Goal: Task Accomplishment & Management: Manage account settings

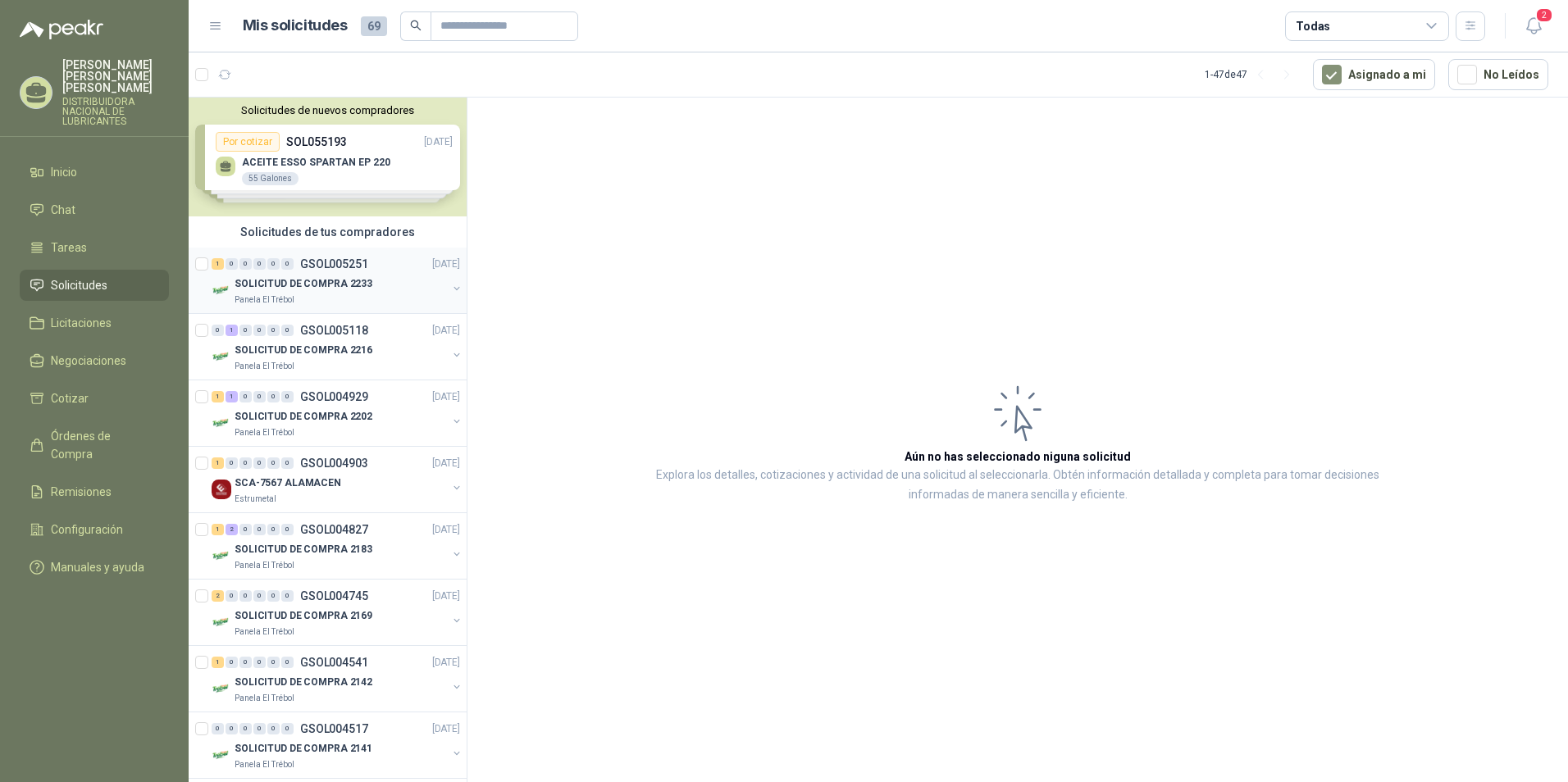
click at [307, 272] on div "1 0 0 0 0 0 GSOL005251 [DATE]" at bounding box center [337, 264] width 252 height 20
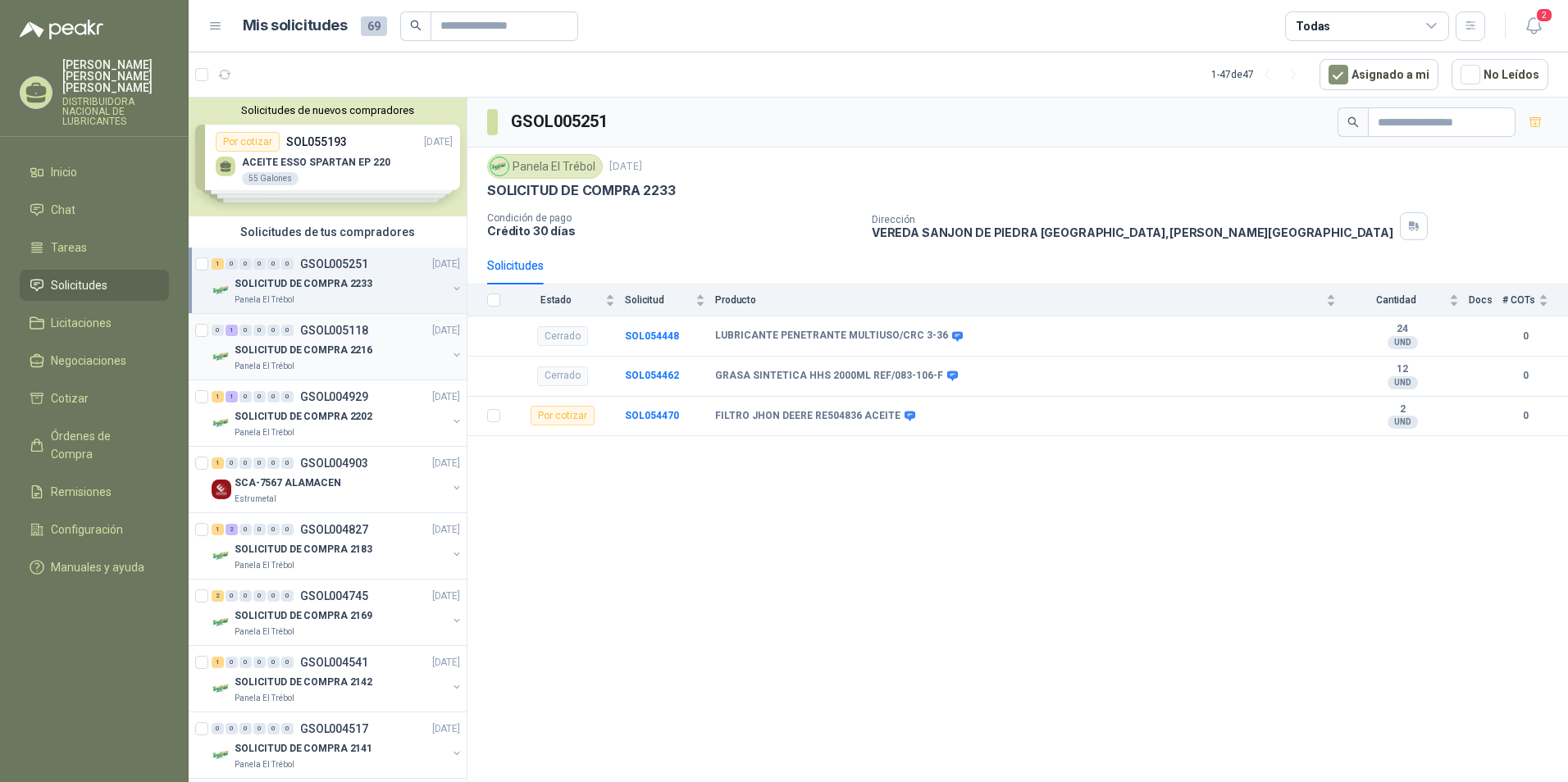
click at [305, 343] on p "SOLICITUD DE COMPRA 2216" at bounding box center [304, 350] width 137 height 16
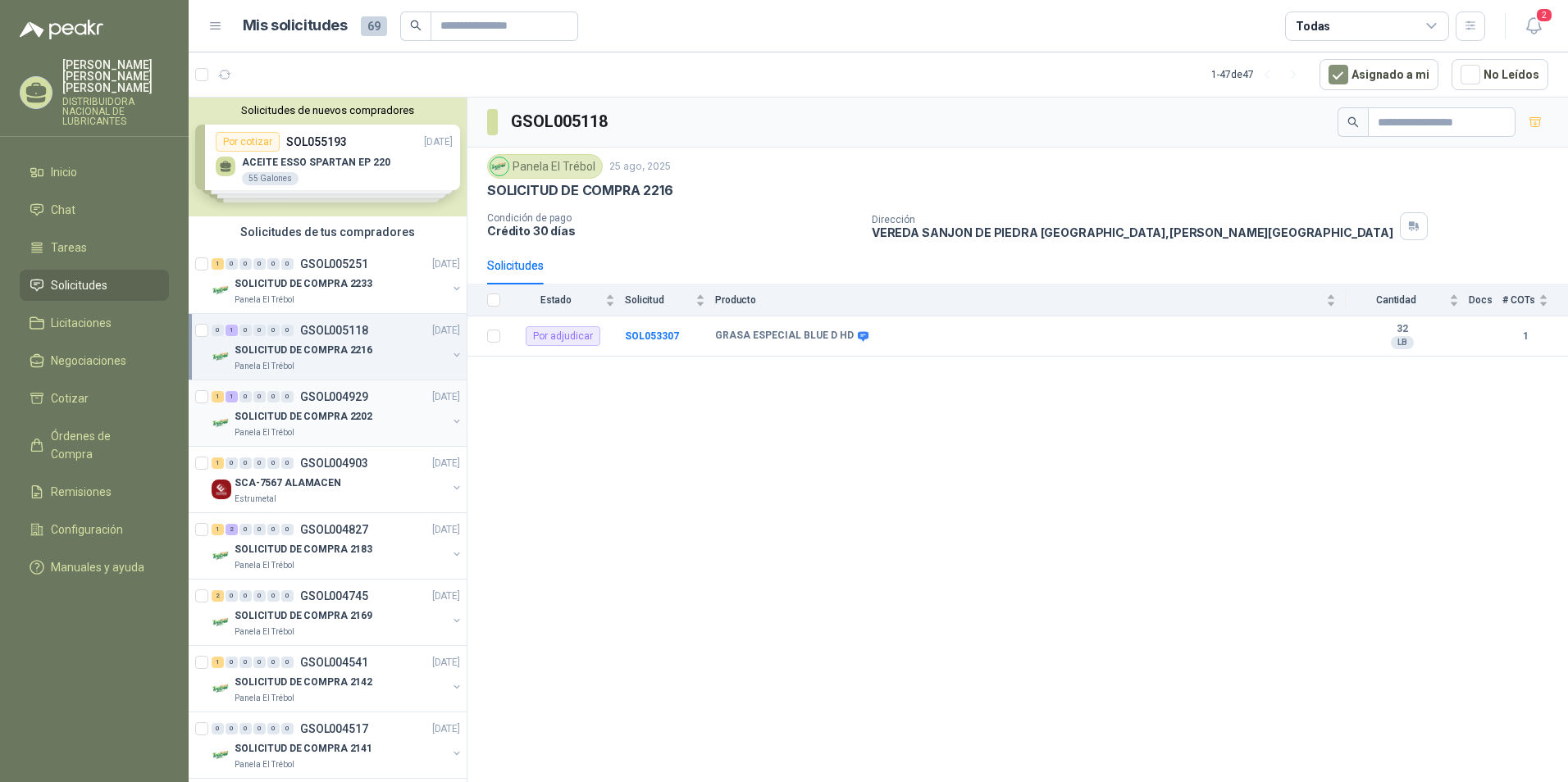
click at [321, 413] on p "SOLICITUD DE COMPRA 2202" at bounding box center [304, 417] width 137 height 16
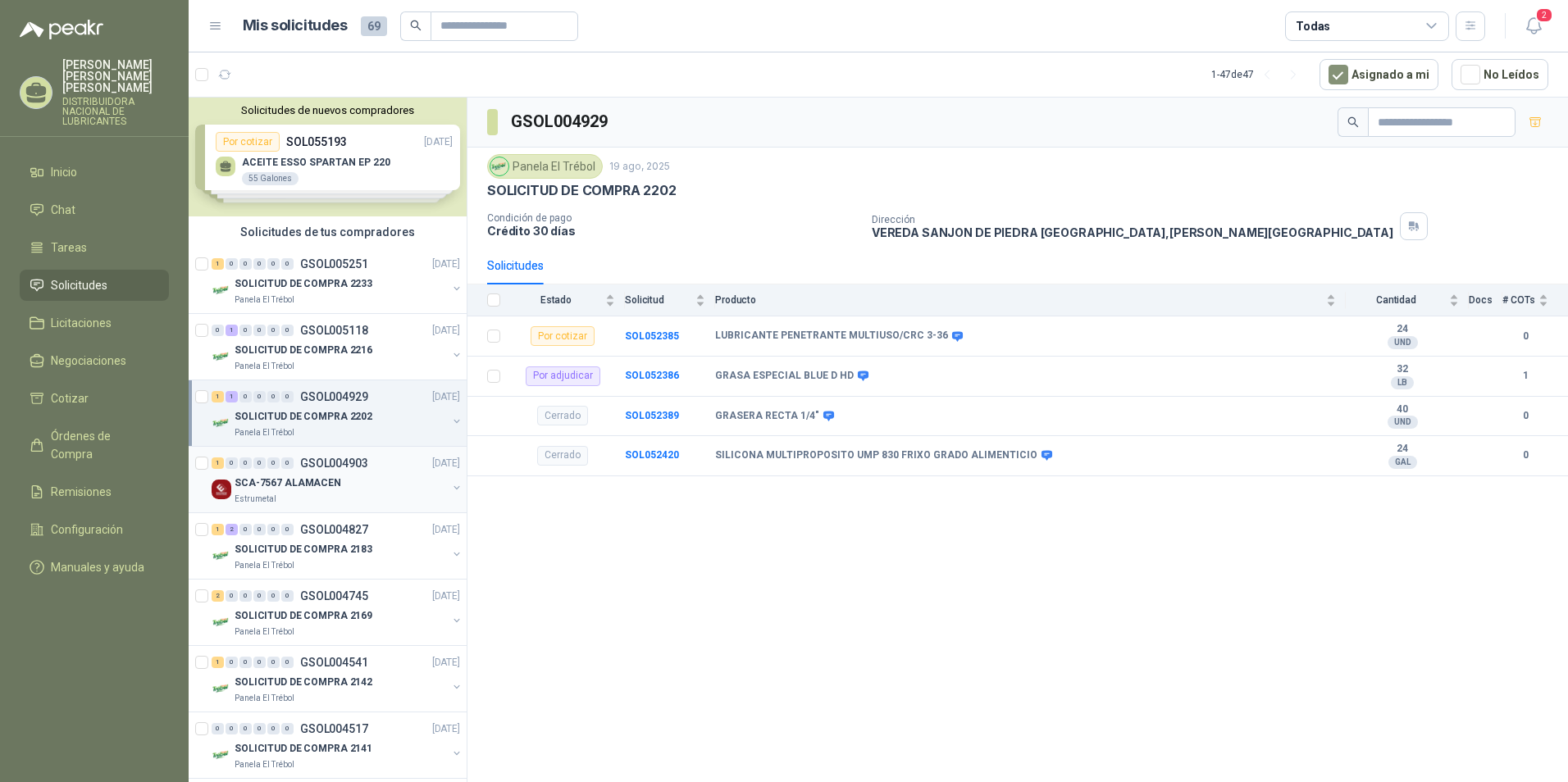
click at [307, 486] on p "SCA-7567 ALAMACEN" at bounding box center [288, 483] width 107 height 16
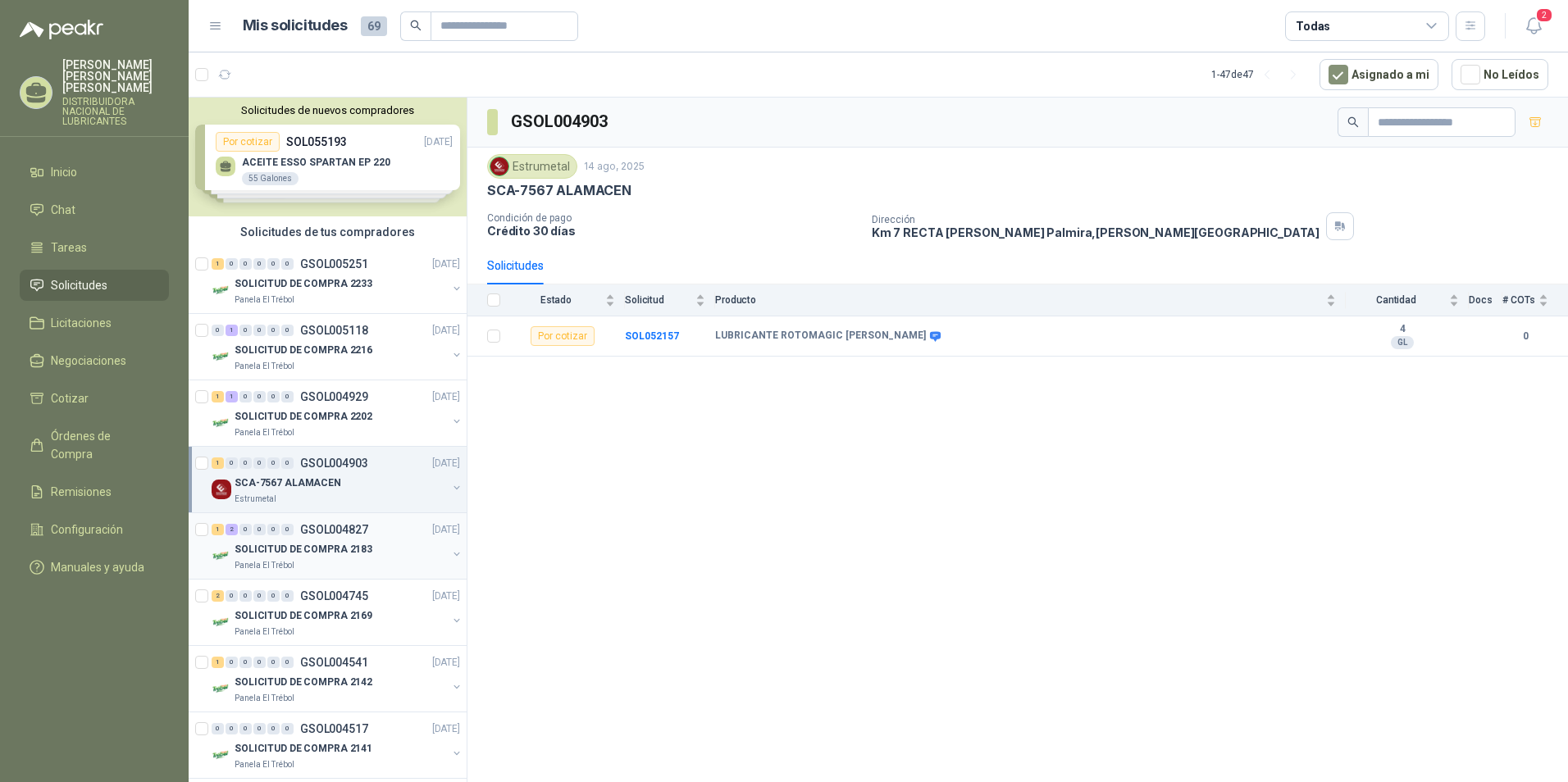
click at [312, 542] on p "SOLICITUD DE COMPRA 2183" at bounding box center [304, 550] width 137 height 16
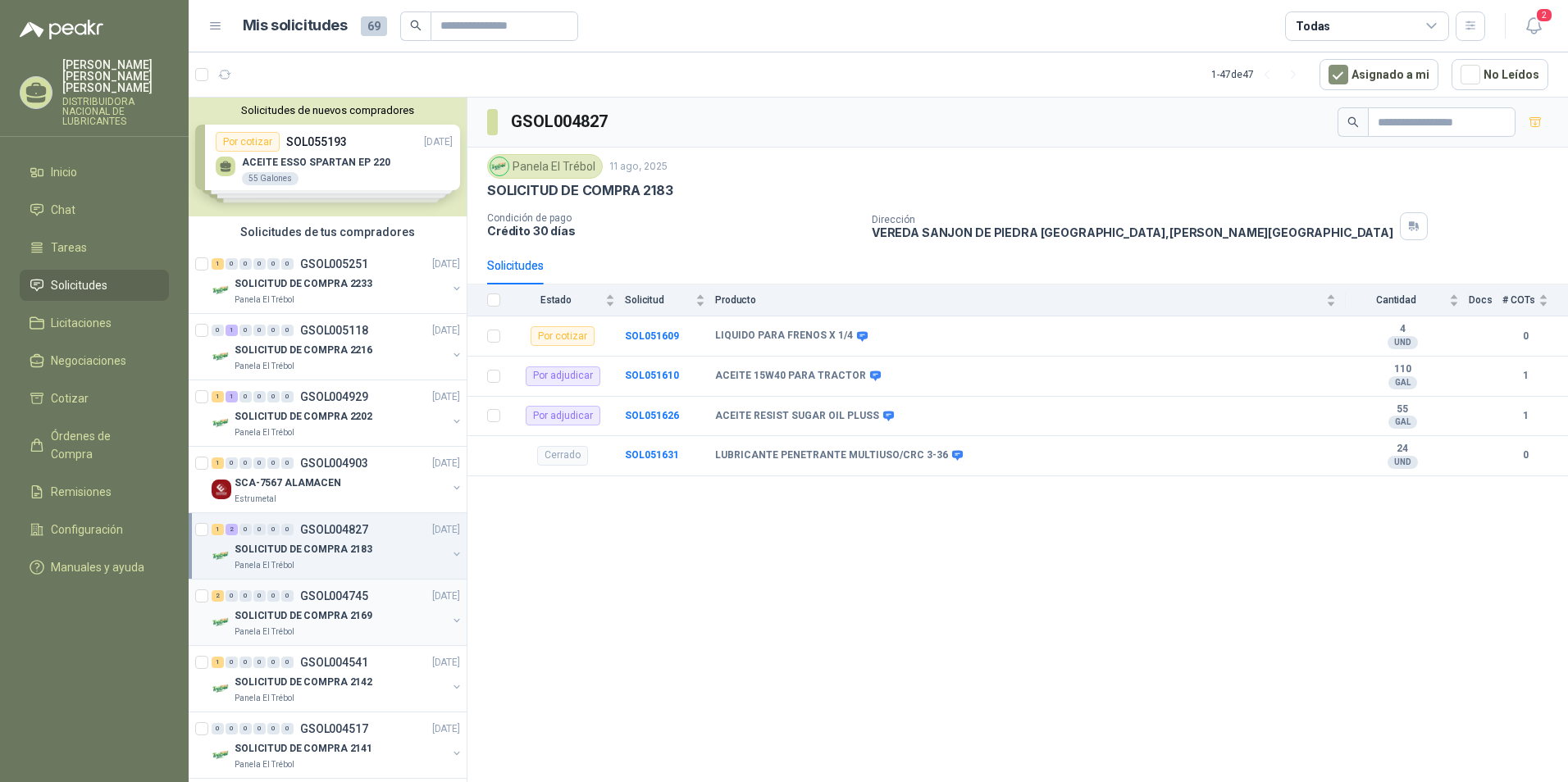
click at [332, 613] on p "SOLICITUD DE COMPRA 2169" at bounding box center [304, 616] width 137 height 16
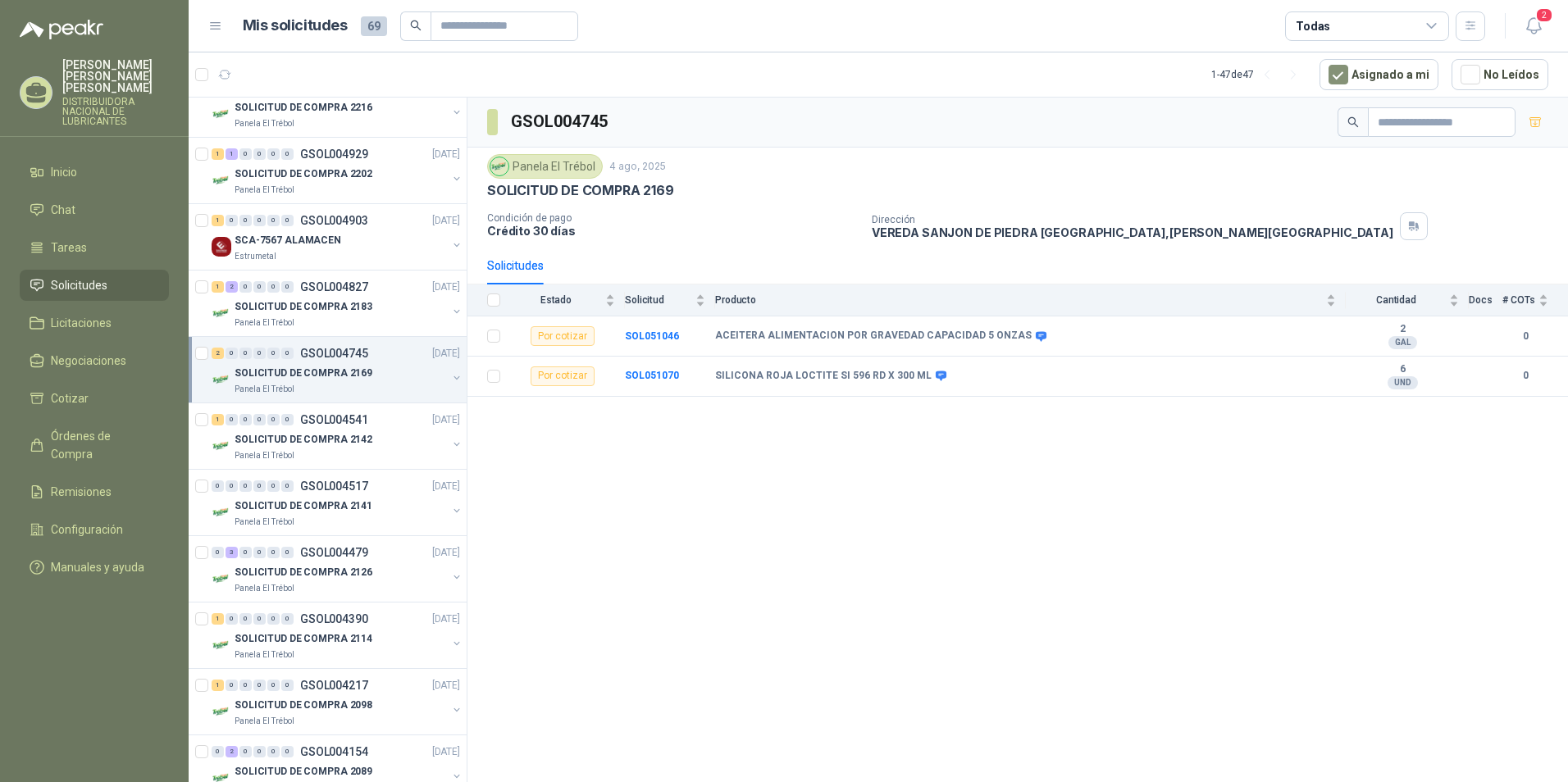
scroll to position [246, 0]
click at [326, 437] on p "SOLICITUD DE COMPRA 2142" at bounding box center [304, 437] width 137 height 16
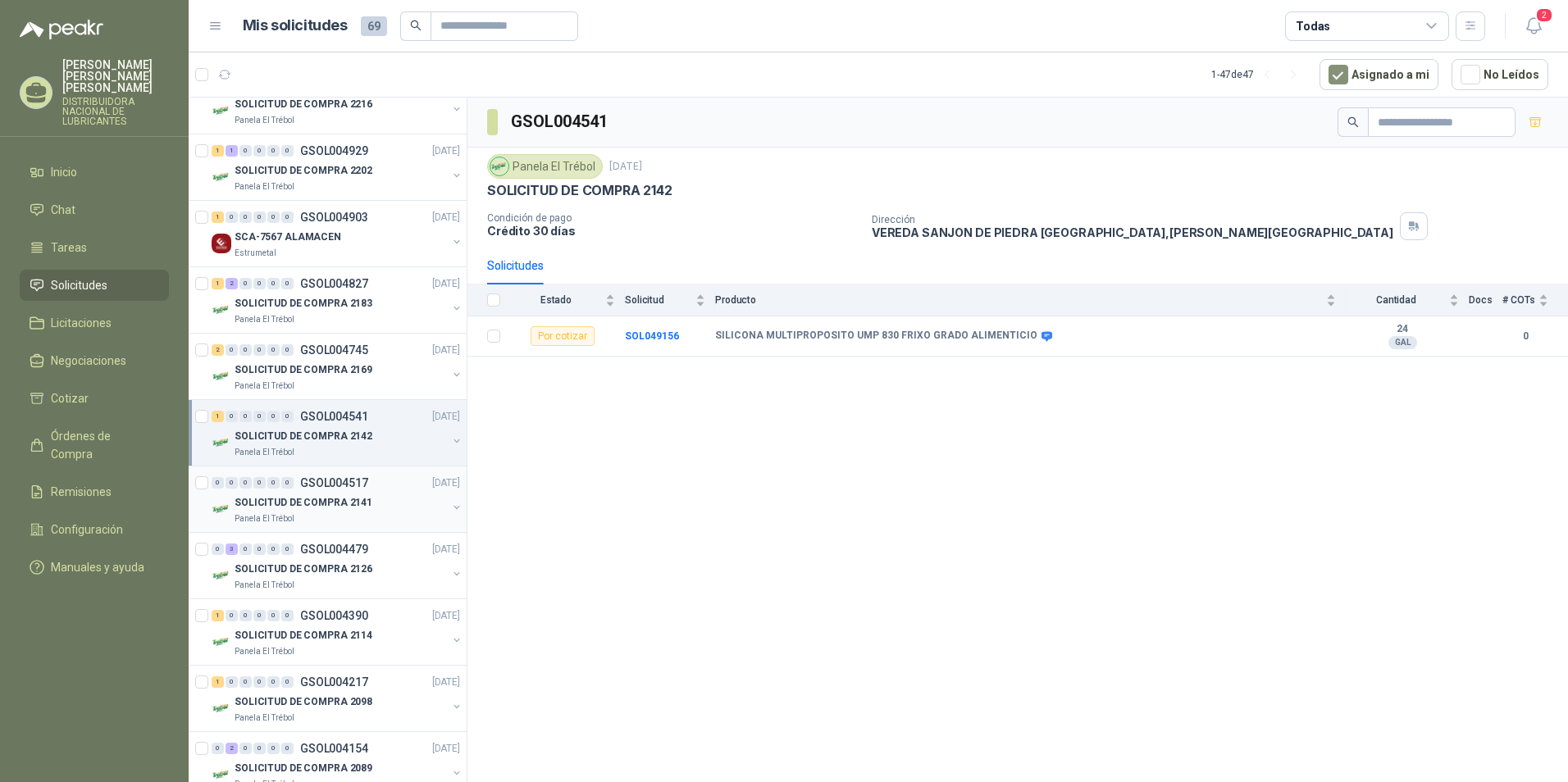
click at [329, 502] on p "SOLICITUD DE COMPRA 2141" at bounding box center [304, 502] width 137 height 16
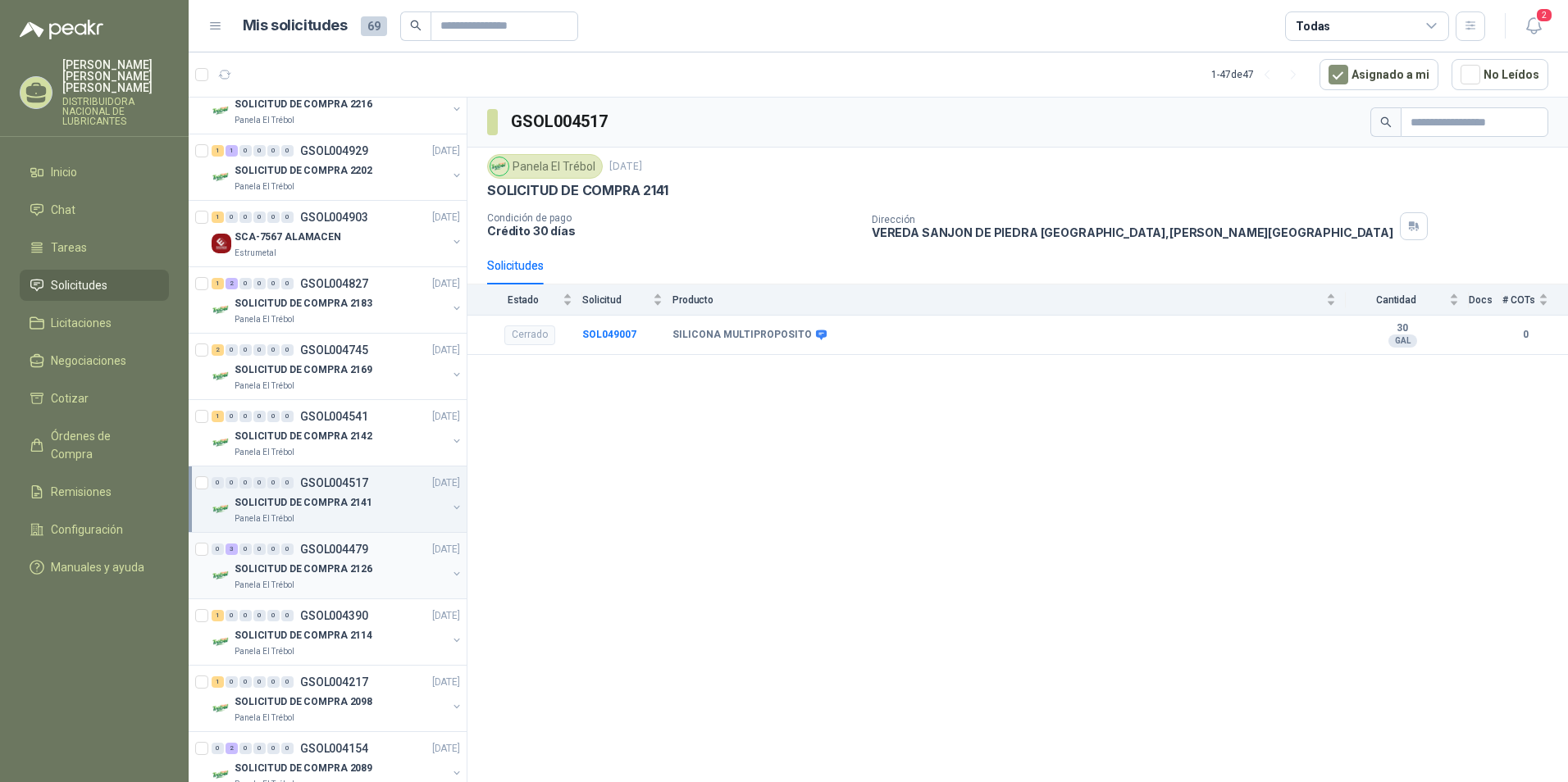
click at [329, 567] on p "SOLICITUD DE COMPRA 2126" at bounding box center [304, 569] width 137 height 16
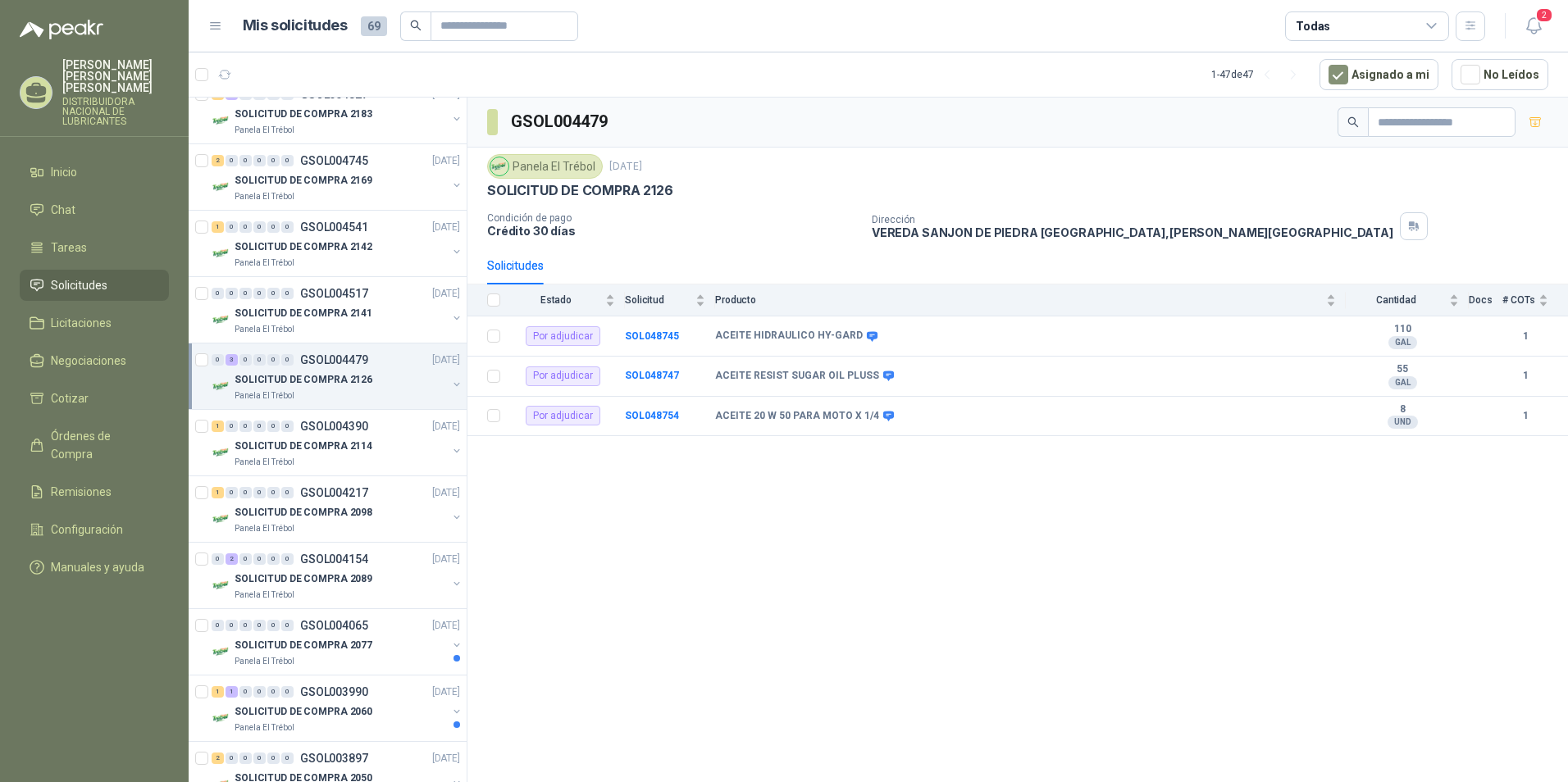
scroll to position [492, 0]
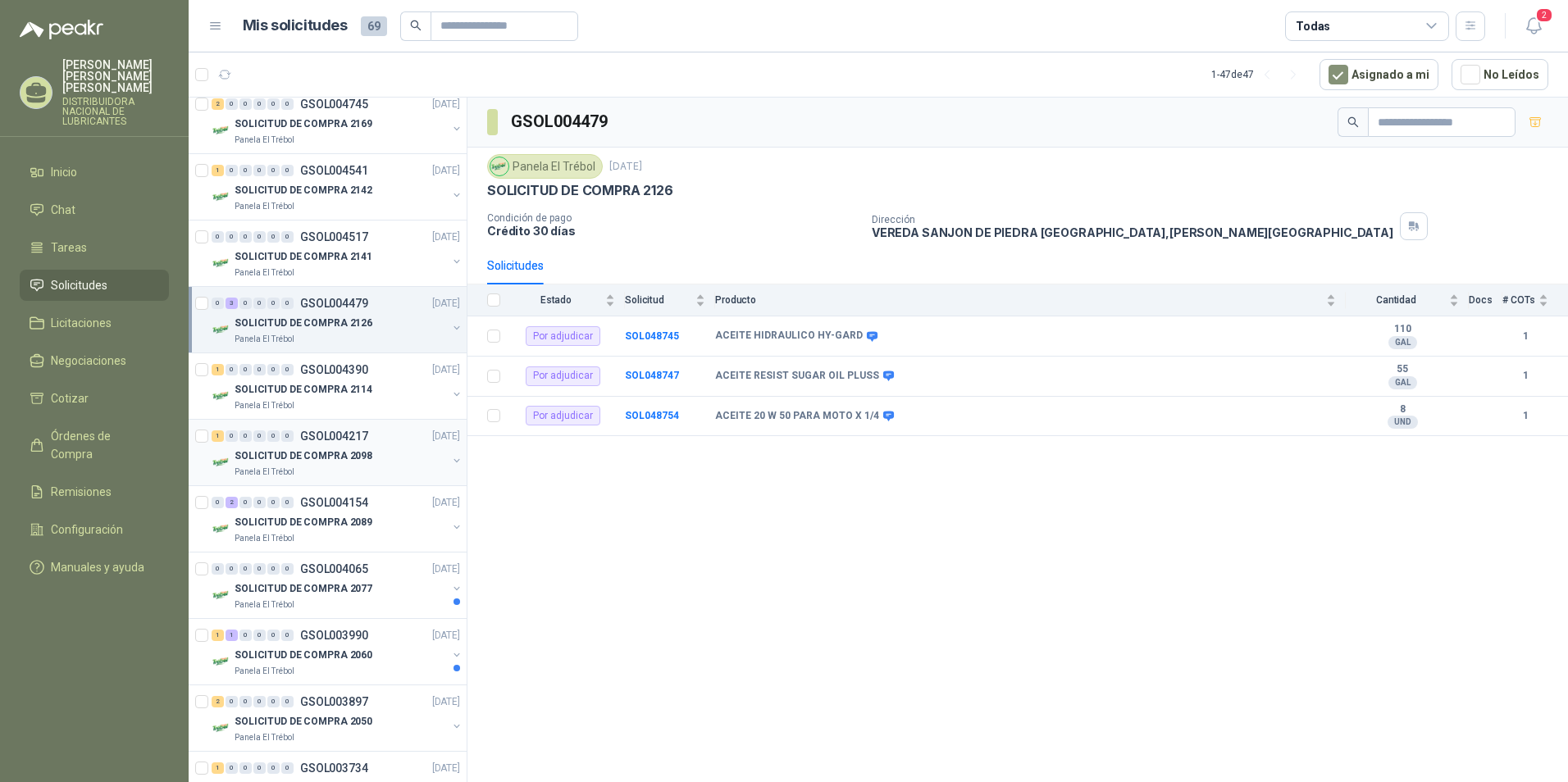
click at [324, 472] on div "Panela El Trébol" at bounding box center [341, 473] width 213 height 13
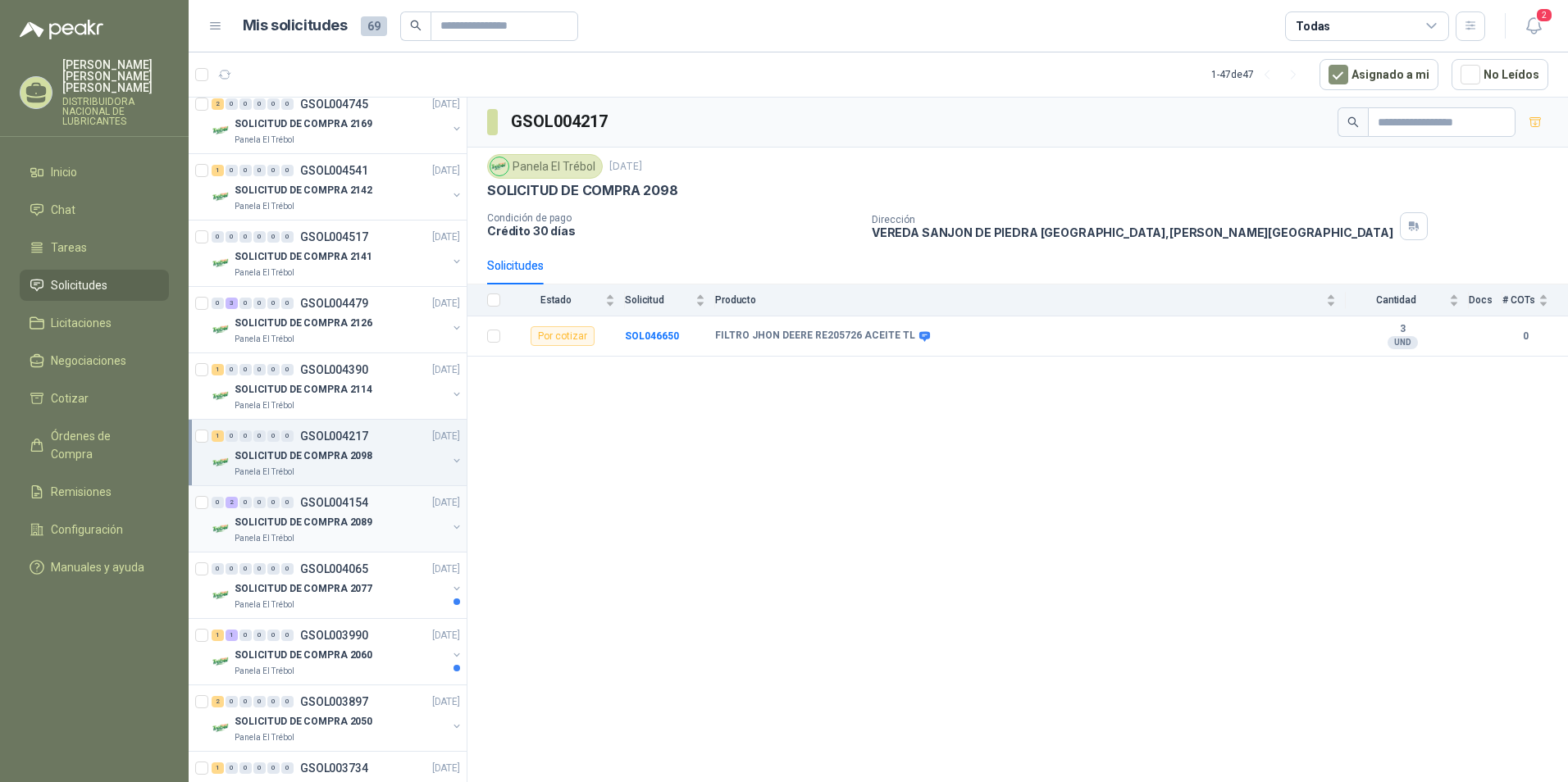
click at [340, 522] on p "SOLICITUD DE COMPRA 2089" at bounding box center [304, 523] width 137 height 16
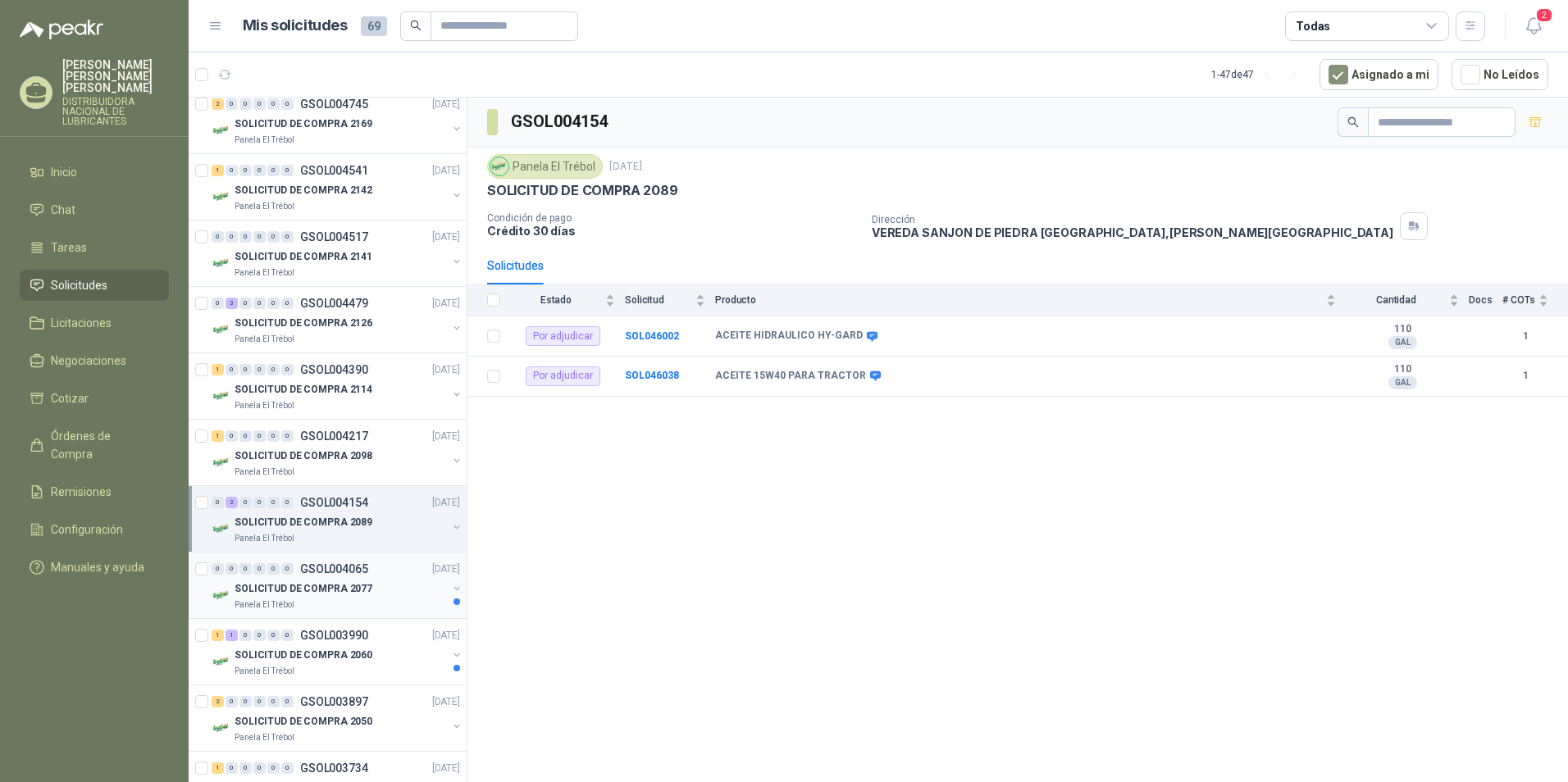
click at [375, 597] on div "SOLICITUD DE COMPRA 2077" at bounding box center [341, 588] width 213 height 20
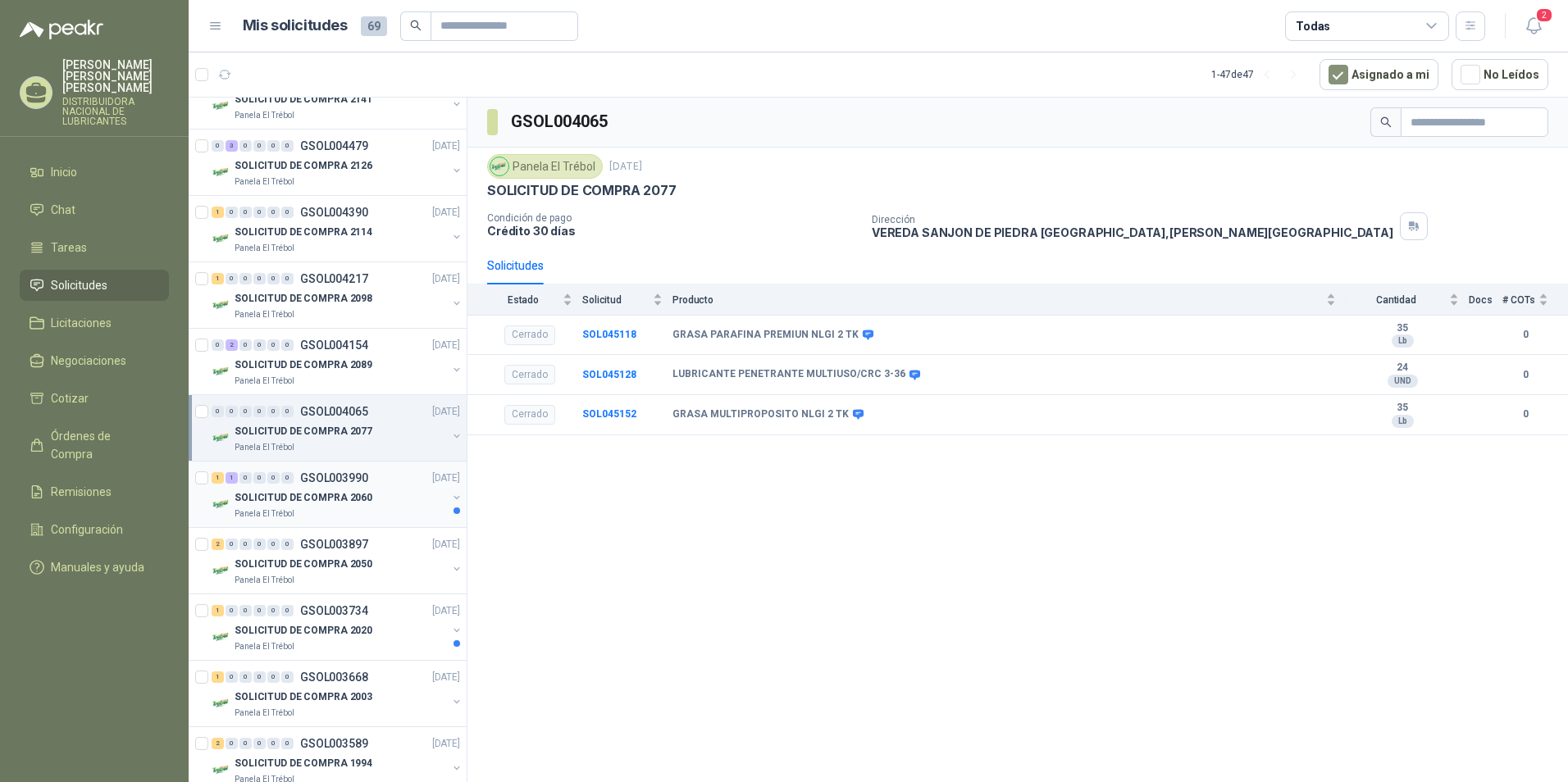
scroll to position [656, 0]
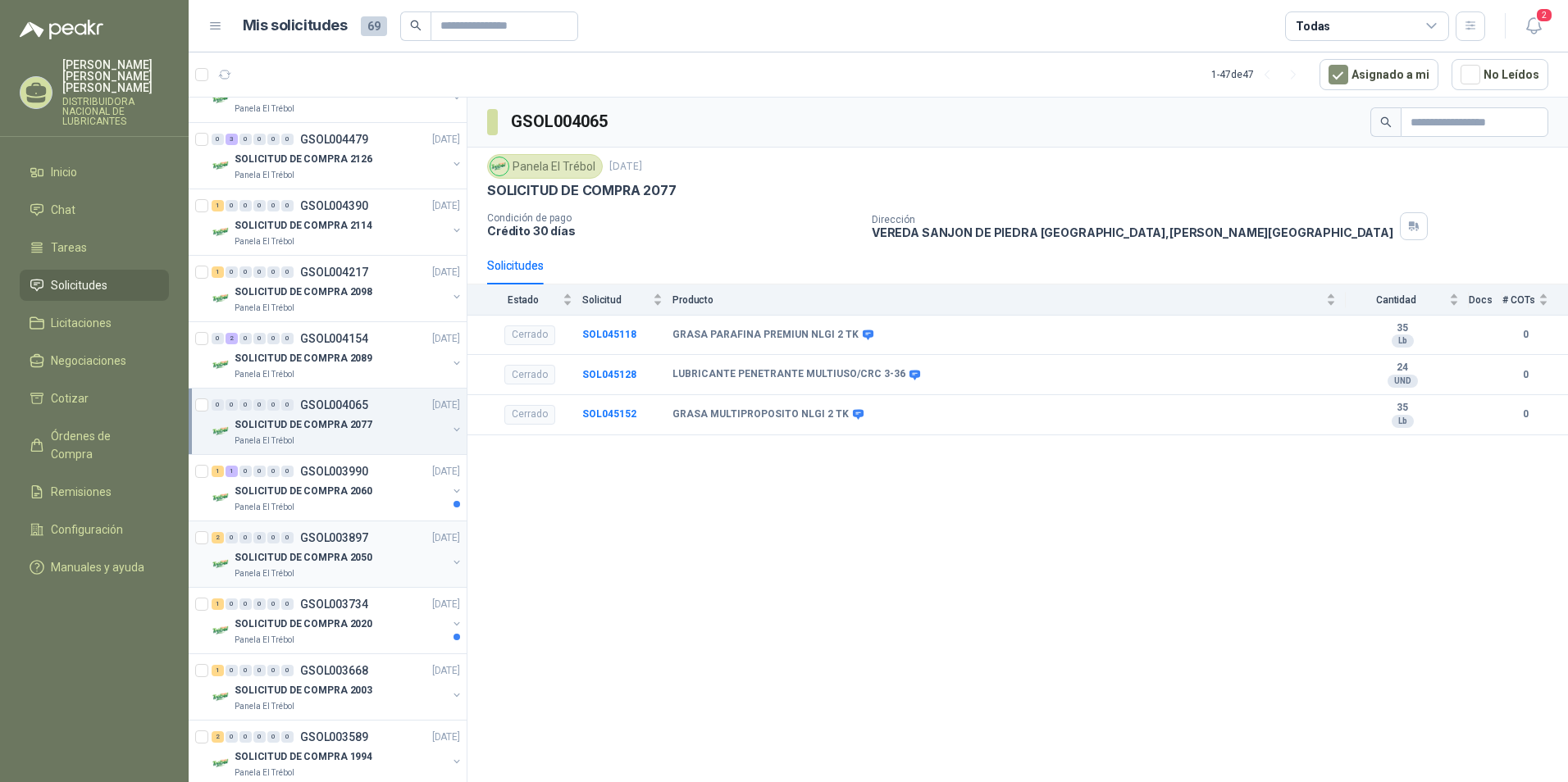
click at [346, 565] on p "SOLICITUD DE COMPRA 2050" at bounding box center [304, 557] width 137 height 16
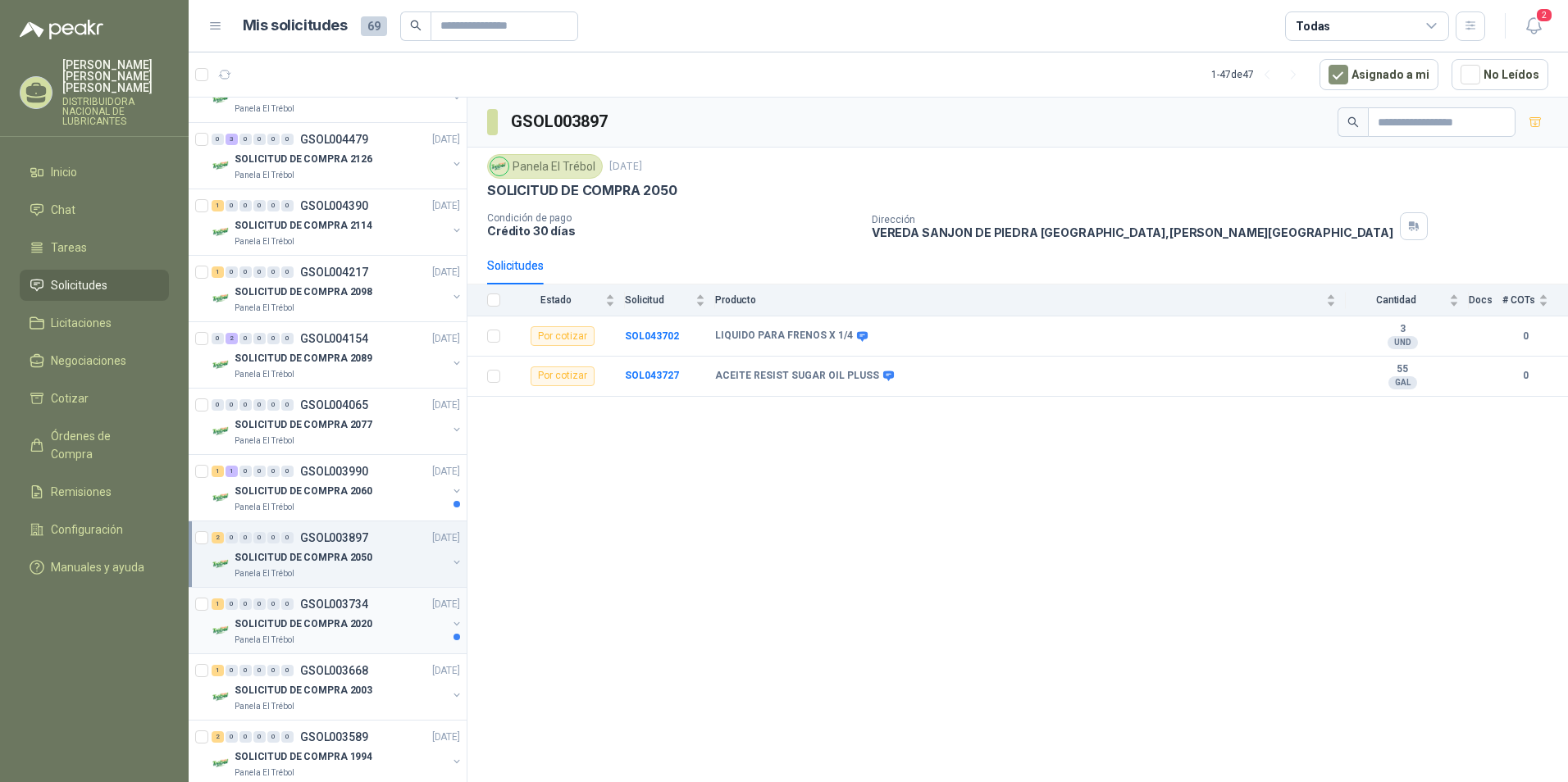
click at [349, 621] on p "SOLICITUD DE COMPRA 2020" at bounding box center [304, 624] width 137 height 16
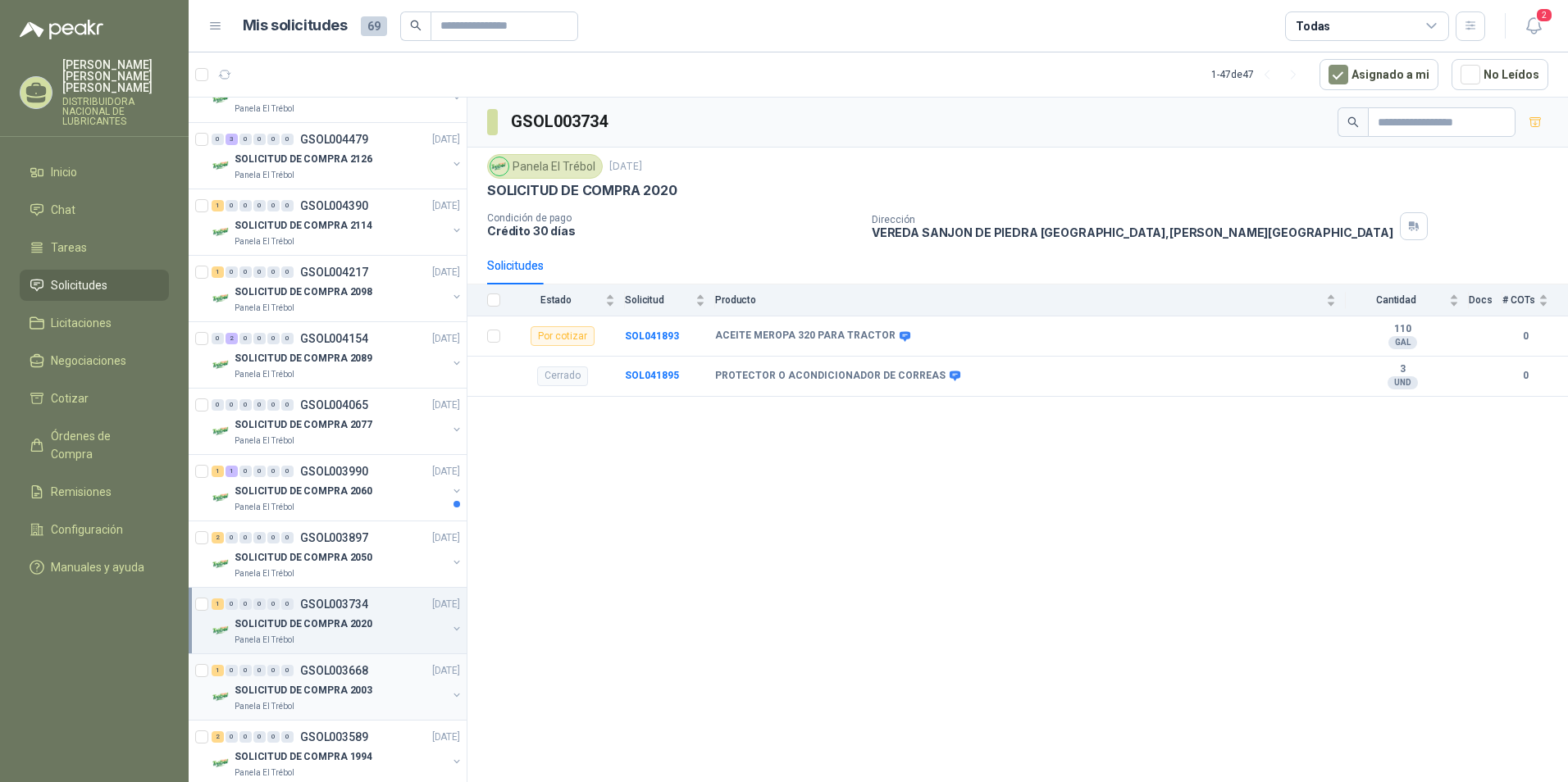
click at [353, 690] on p "SOLICITUD DE COMPRA 2003" at bounding box center [304, 691] width 137 height 16
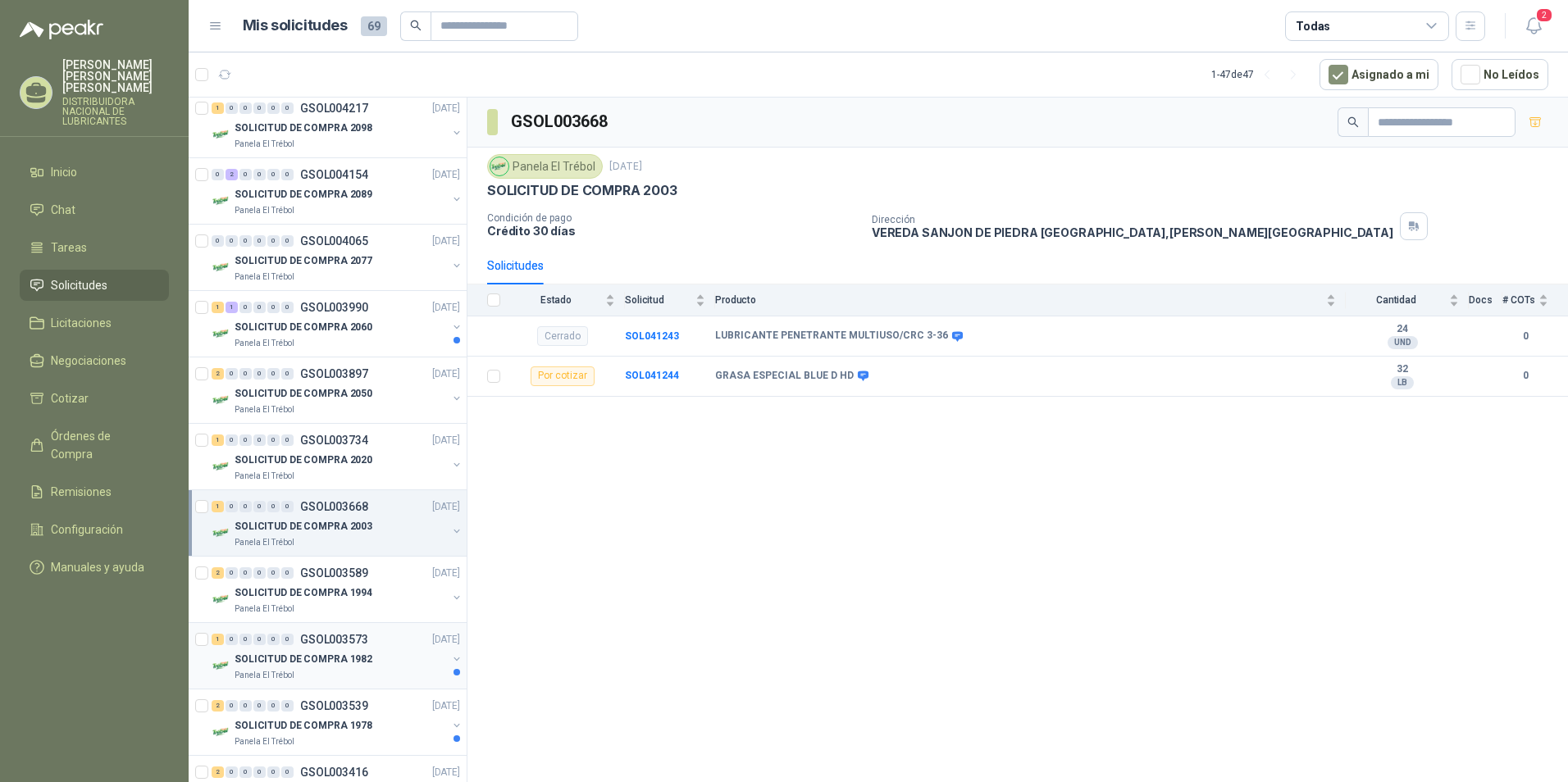
scroll to position [902, 0]
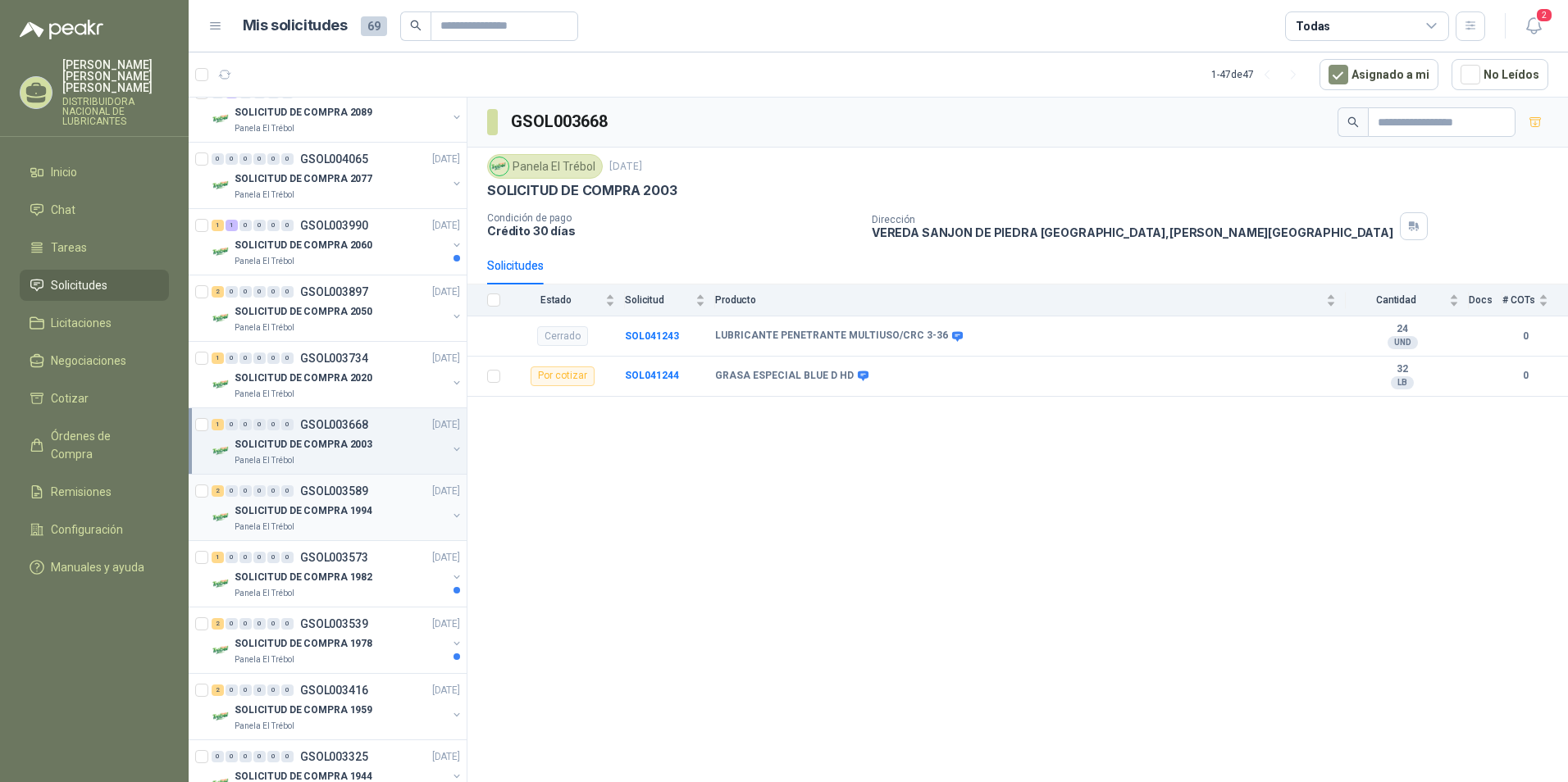
click at [284, 511] on p "SOLICITUD DE COMPRA 1994" at bounding box center [304, 511] width 137 height 16
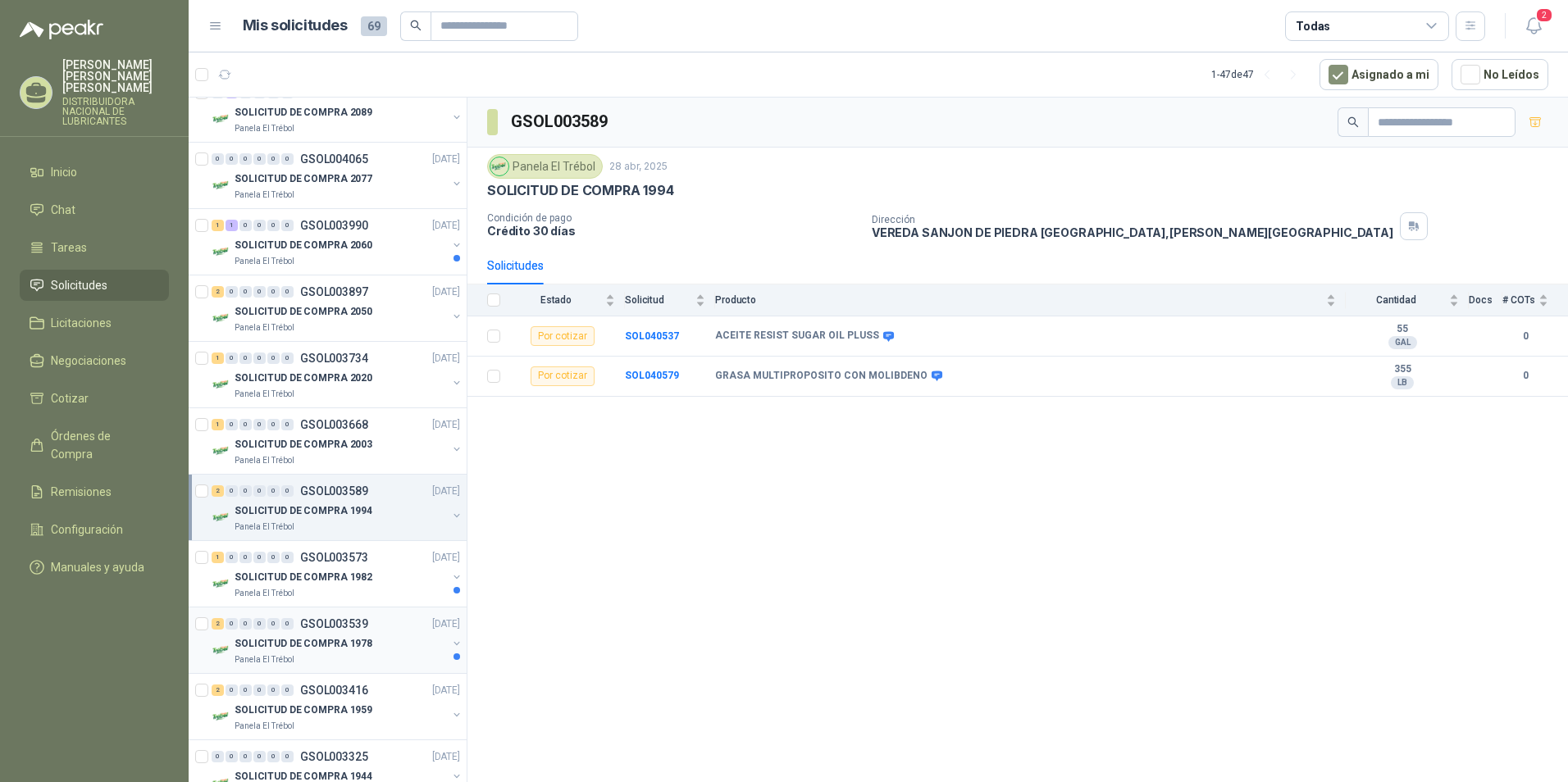
click at [316, 639] on p "SOLICITUD DE COMPRA 1978" at bounding box center [304, 644] width 137 height 16
